Goal: Navigation & Orientation: Go to known website

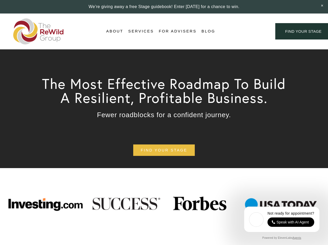
click at [245, 31] on div "Login Account" at bounding box center [245, 31] width 40 height 7
